Goal: Information Seeking & Learning: Learn about a topic

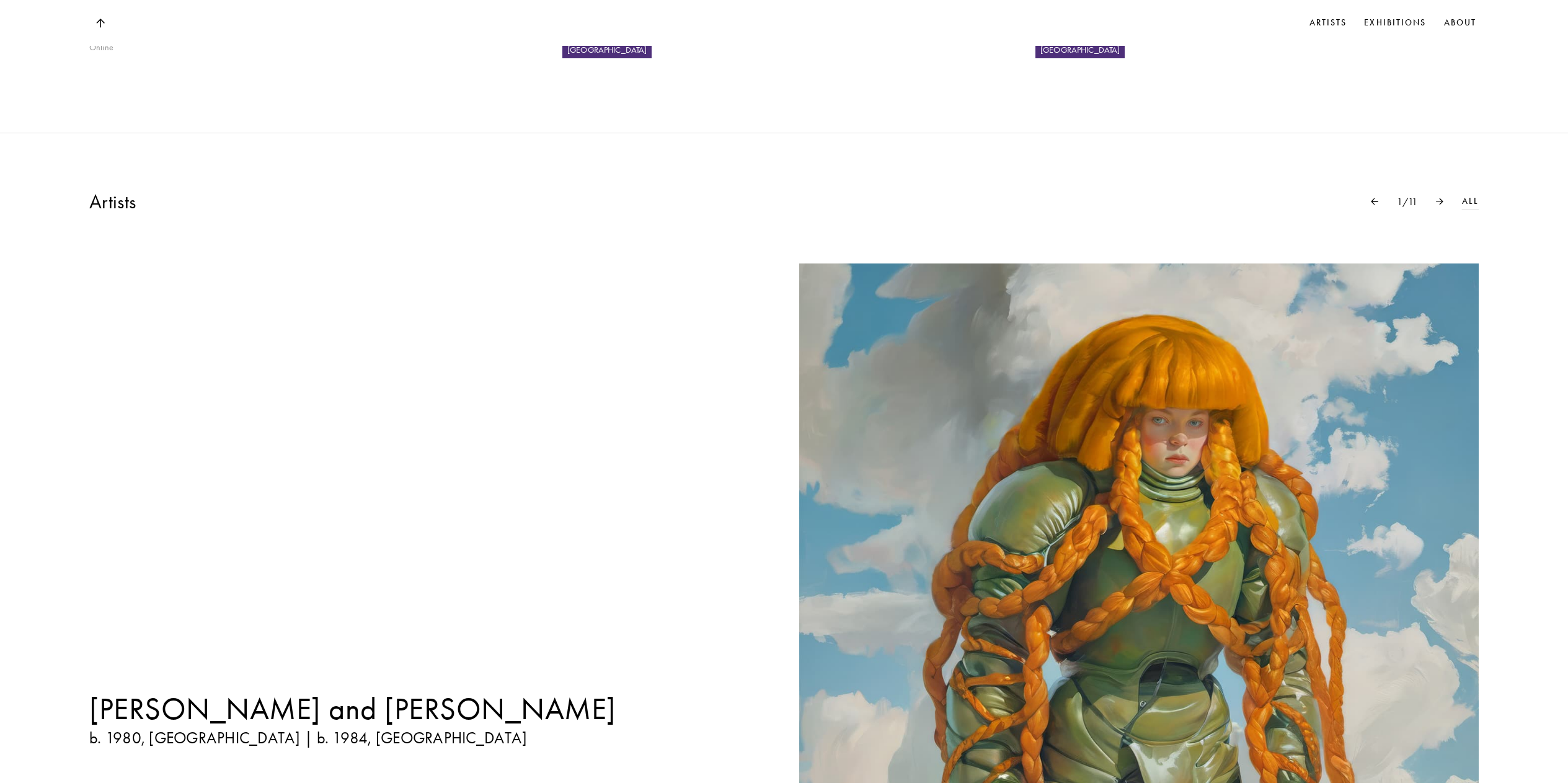
scroll to position [1739, 0]
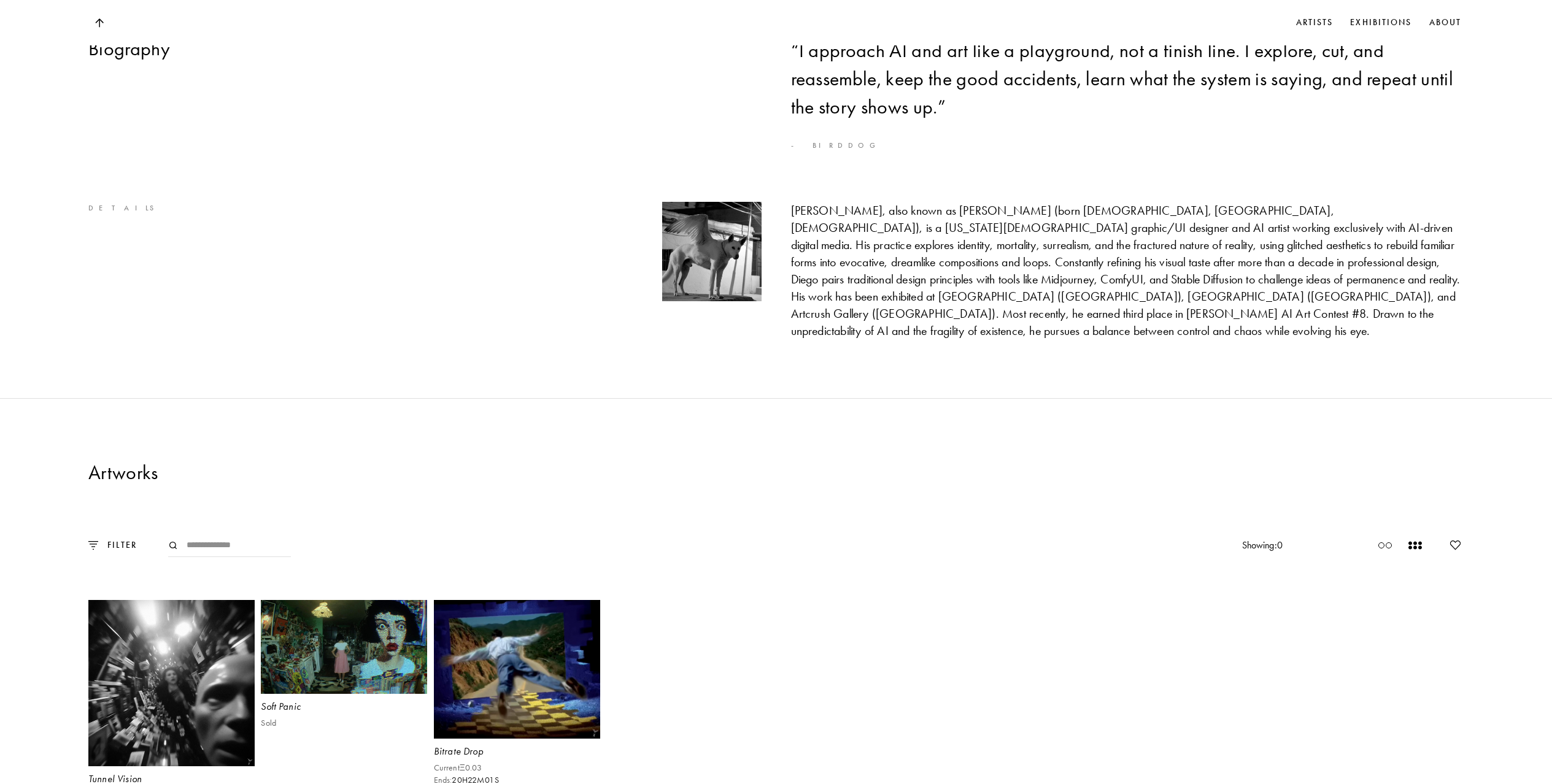
scroll to position [1139, 0]
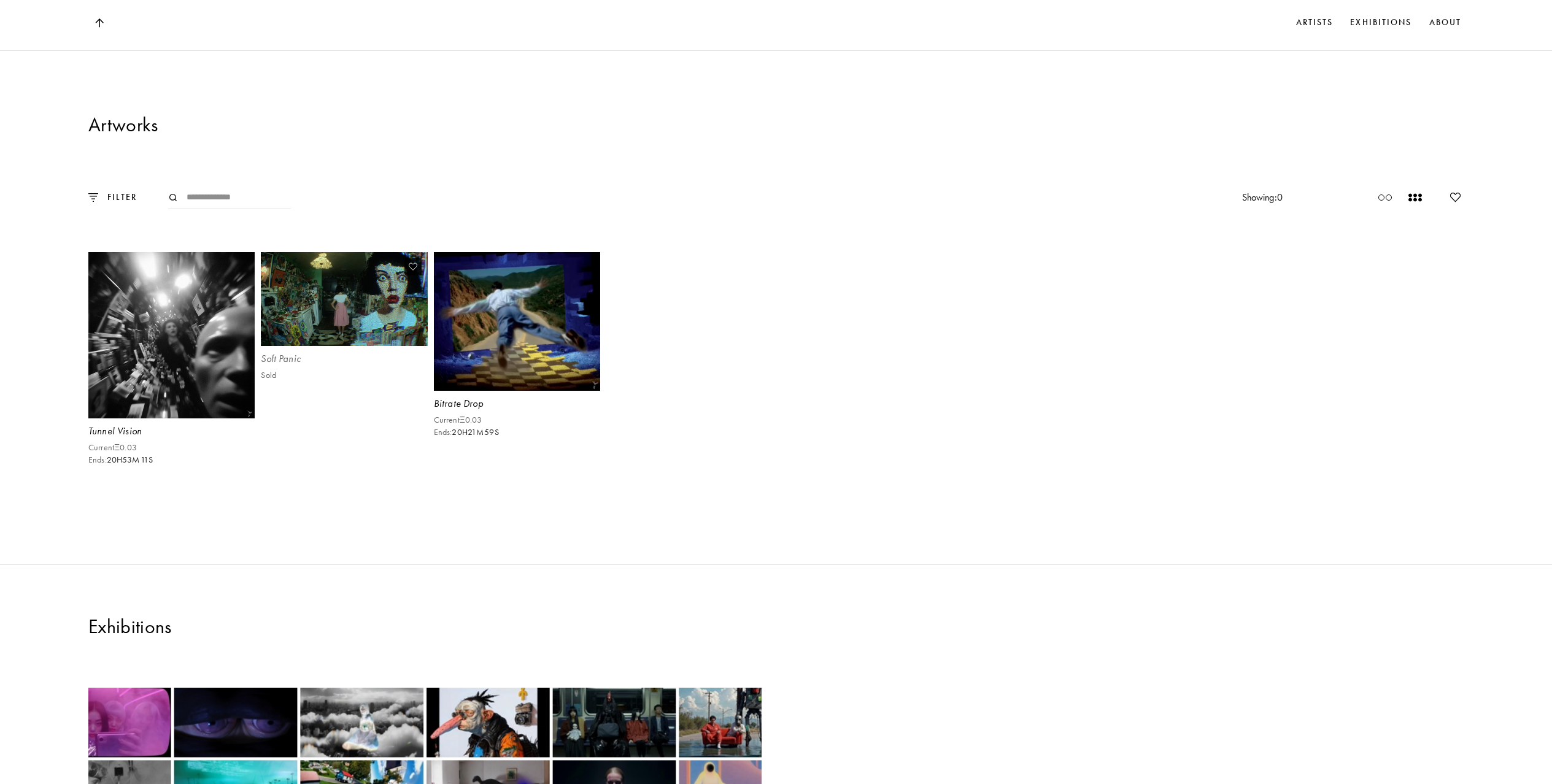
click at [283, 353] on div "Soft Panic" at bounding box center [344, 359] width 166 height 13
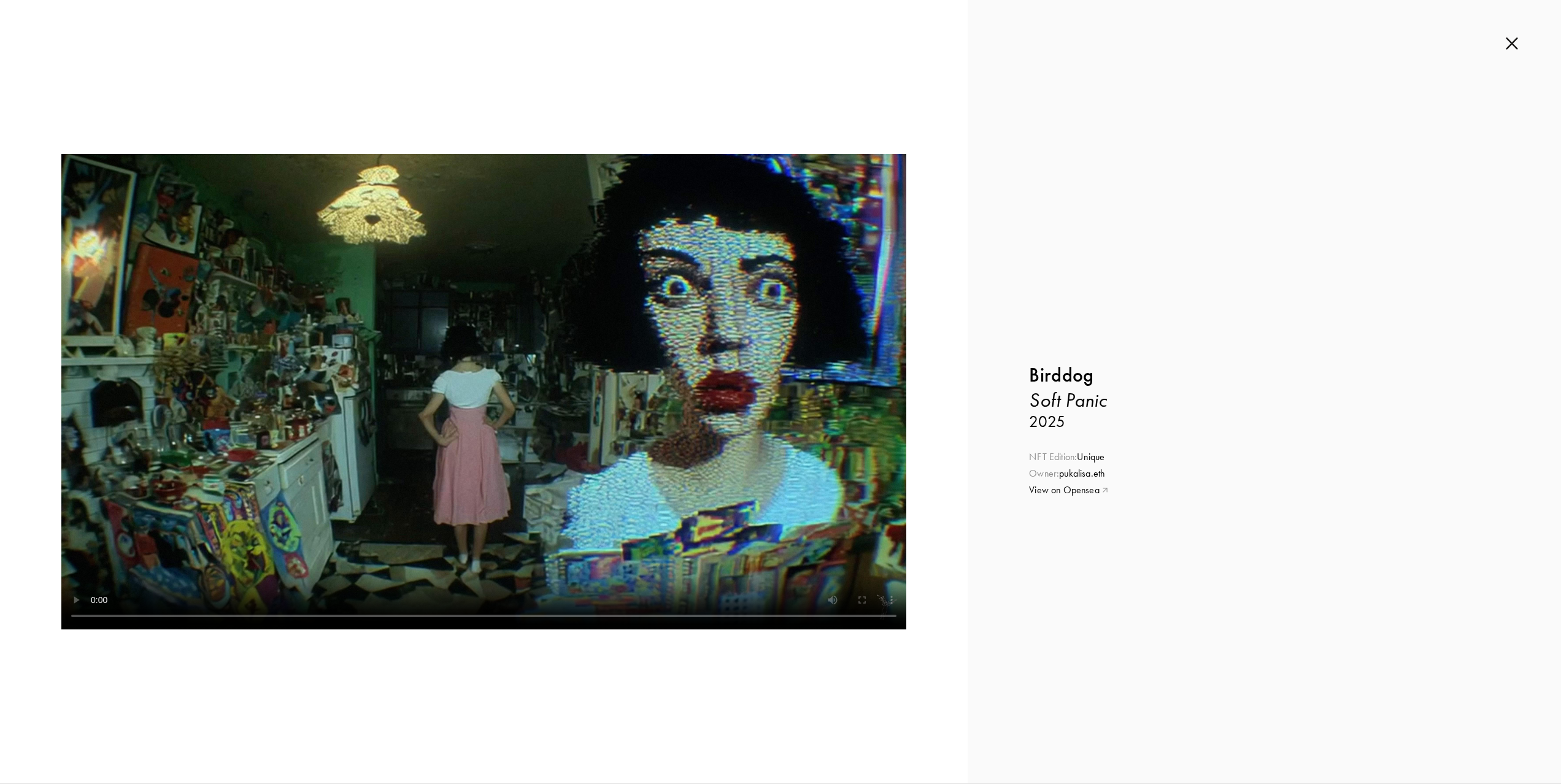
click at [696, 514] on video at bounding box center [484, 392] width 845 height 475
click at [1502, 44] on div "Inquire about Soft Panic by Birddog Submit Inquiry Back Birddog Soft Panic 2025…" at bounding box center [1264, 391] width 593 height 783
click at [1511, 44] on img at bounding box center [1513, 43] width 13 height 13
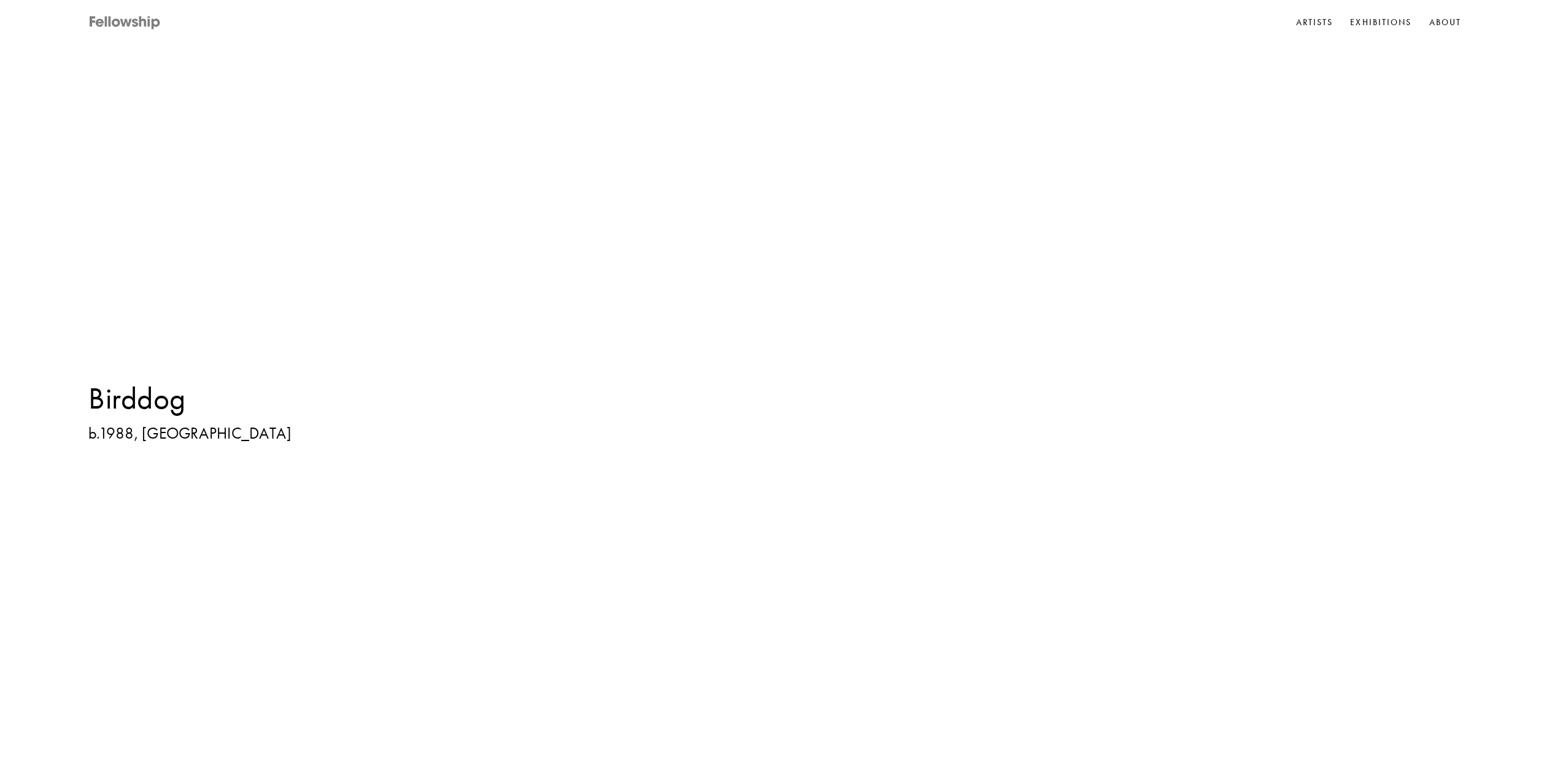
click at [158, 24] on icon at bounding box center [125, 22] width 74 height 15
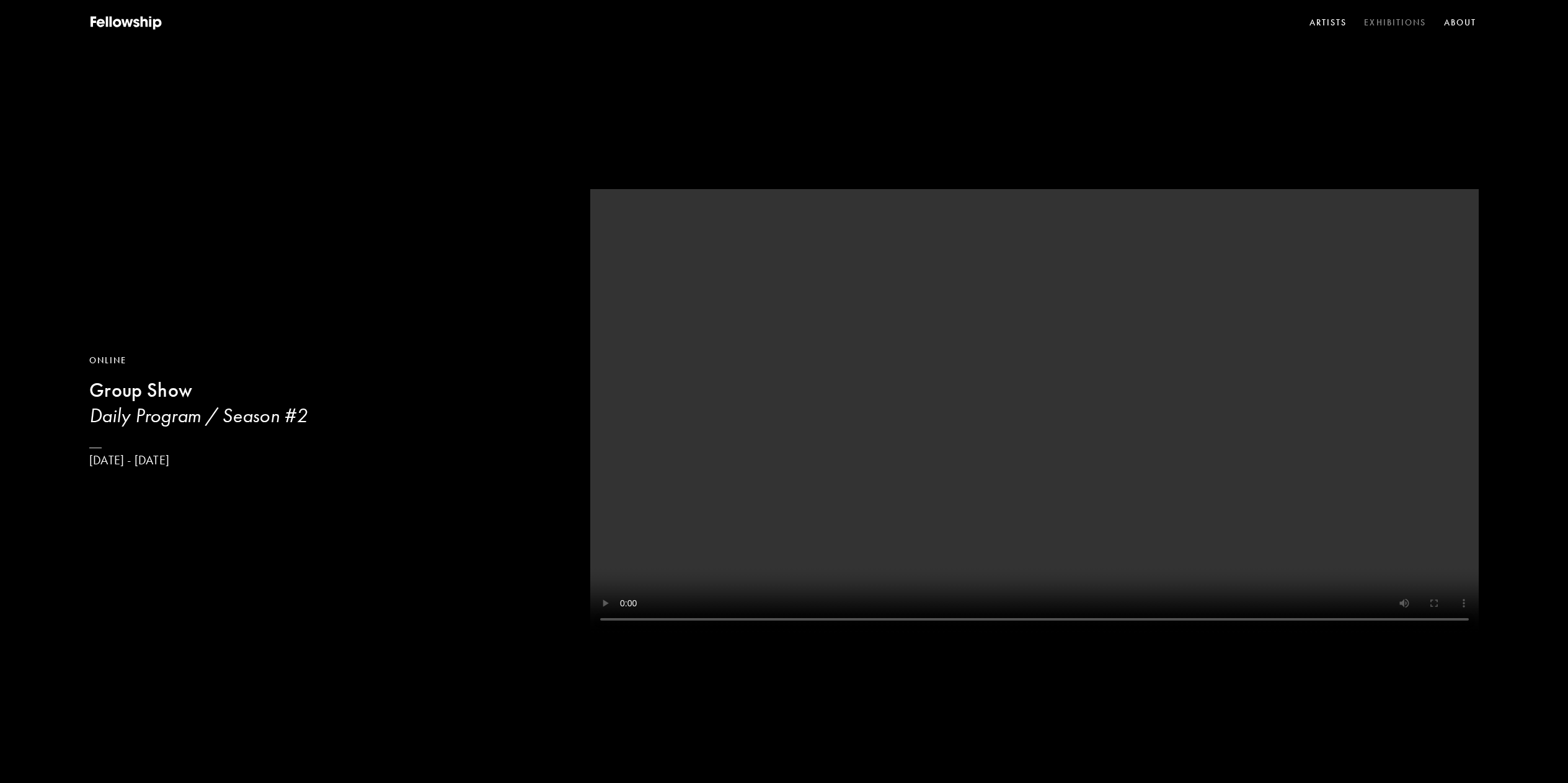
click at [1401, 28] on link "Exhibitions" at bounding box center [1395, 23] width 67 height 19
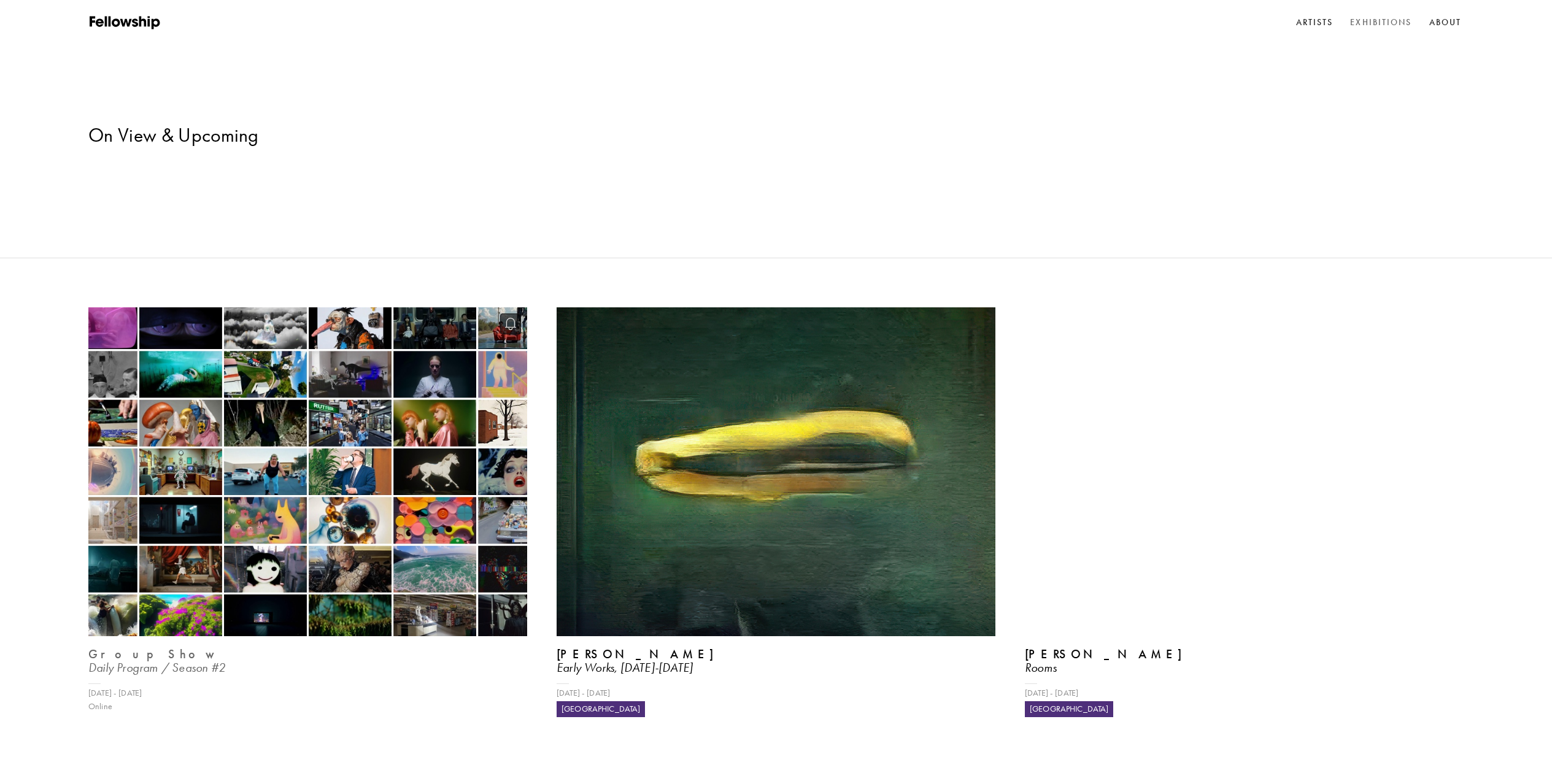
click at [221, 660] on icon "Daily Program / Season #2" at bounding box center [156, 667] width 137 height 14
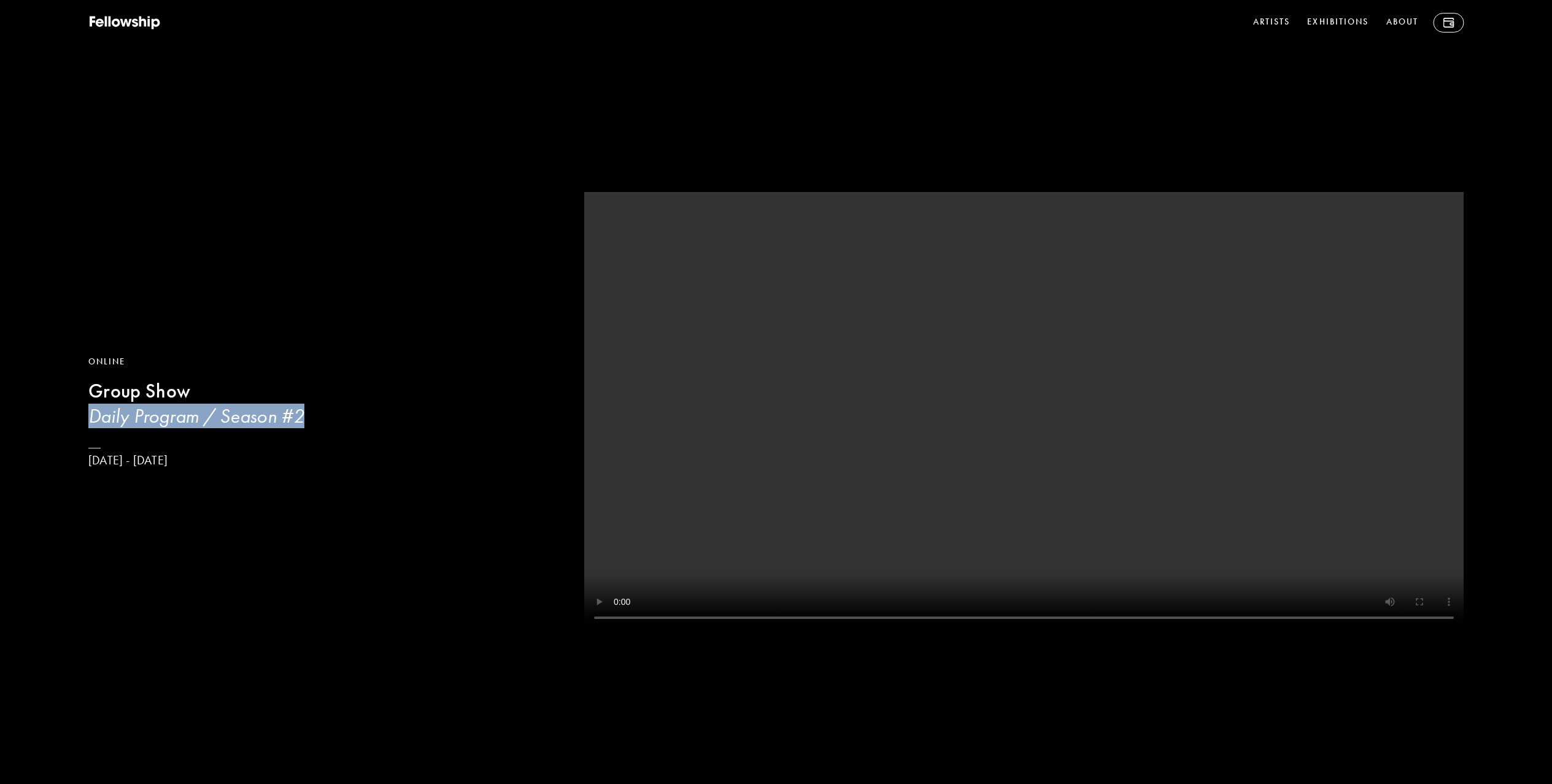
drag, startPoint x: 311, startPoint y: 420, endPoint x: 88, endPoint y: 421, distance: 223.0
click at [88, 421] on h3 "Daily Program / Season #2" at bounding box center [320, 415] width 465 height 24
copy h3 "Daily Program / Season #2"
